Goal: Find specific page/section: Find specific page/section

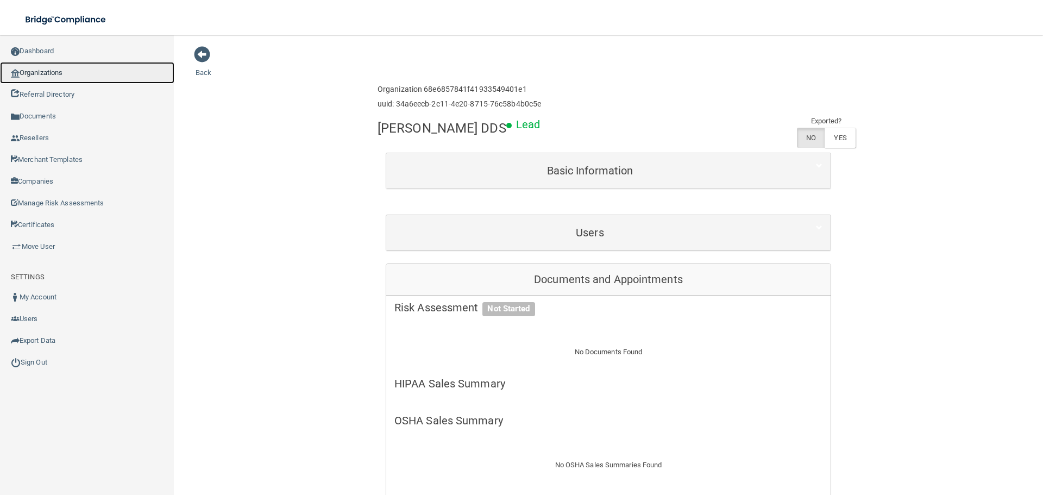
drag, startPoint x: 0, startPoint y: 0, endPoint x: 66, endPoint y: 77, distance: 101.4
click at [66, 77] on link "Organizations" at bounding box center [87, 73] width 174 height 22
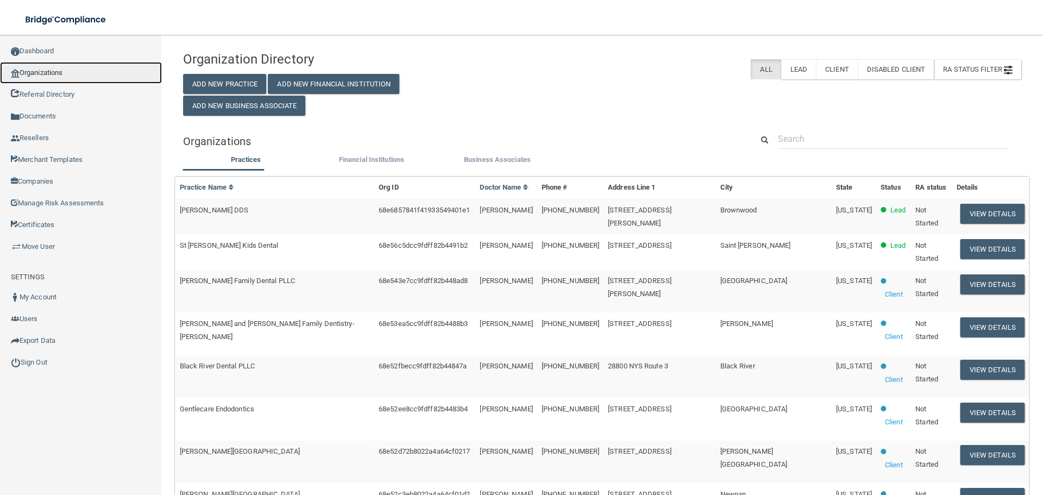
click at [121, 81] on link "Organizations" at bounding box center [81, 73] width 162 height 22
click at [124, 72] on link "Organizations" at bounding box center [81, 73] width 162 height 22
click at [78, 67] on link "Organizations" at bounding box center [81, 73] width 162 height 22
click at [827, 142] on input "text" at bounding box center [893, 139] width 230 height 20
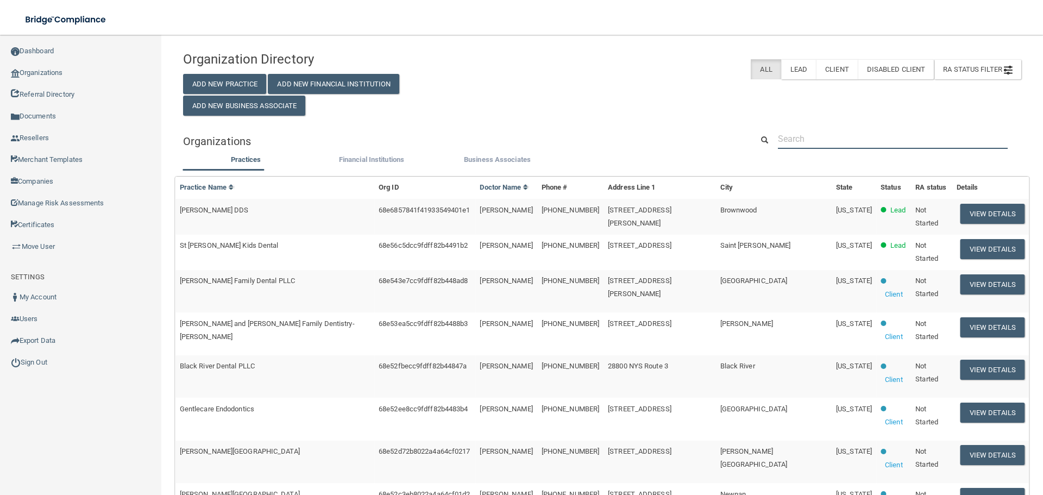
paste input "Pittsburgh Oral Surgery Tarentum"
type input "Pittsburgh Oral Surgery Tarentum"
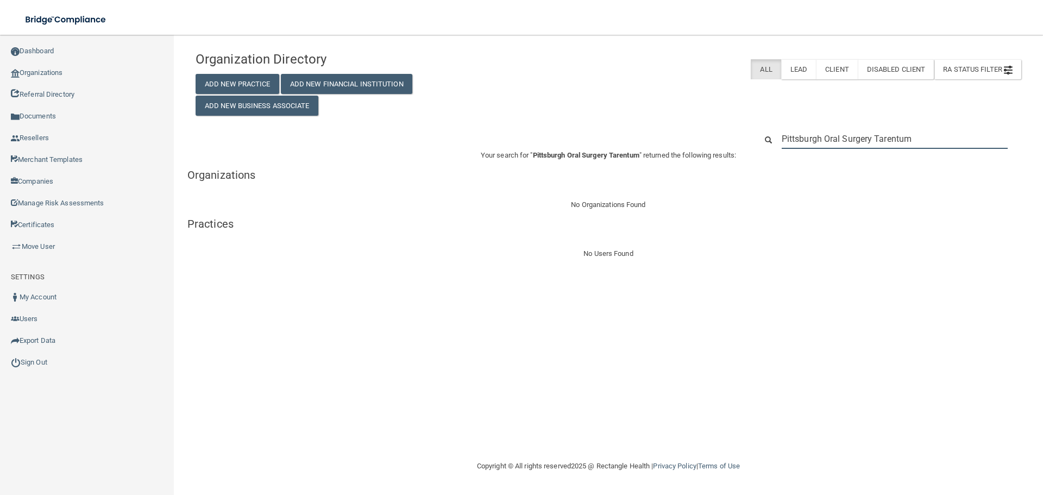
click at [869, 144] on input "Pittsburgh Oral Surgery Tarentum" at bounding box center [895, 139] width 226 height 20
